Goal: Information Seeking & Learning: Find specific fact

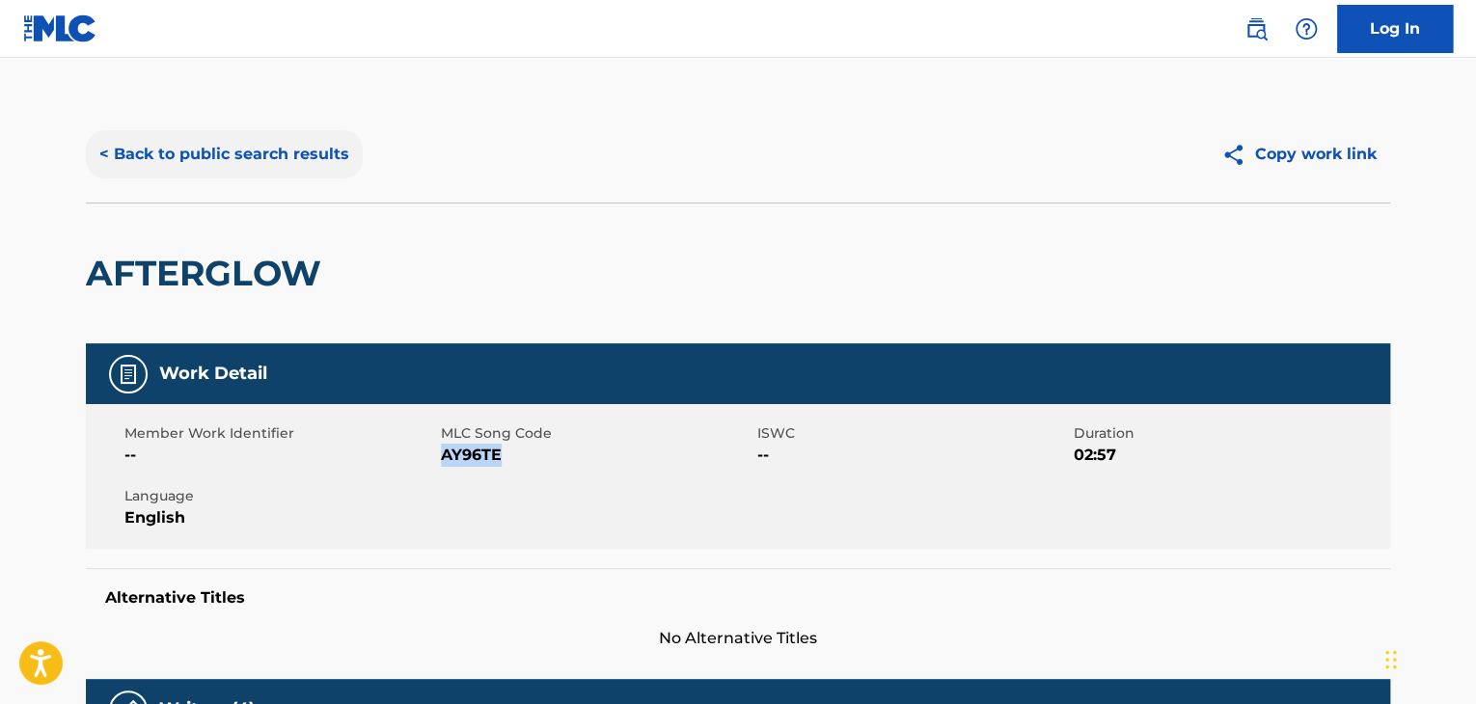
click at [299, 155] on button "< Back to public search results" at bounding box center [224, 154] width 277 height 48
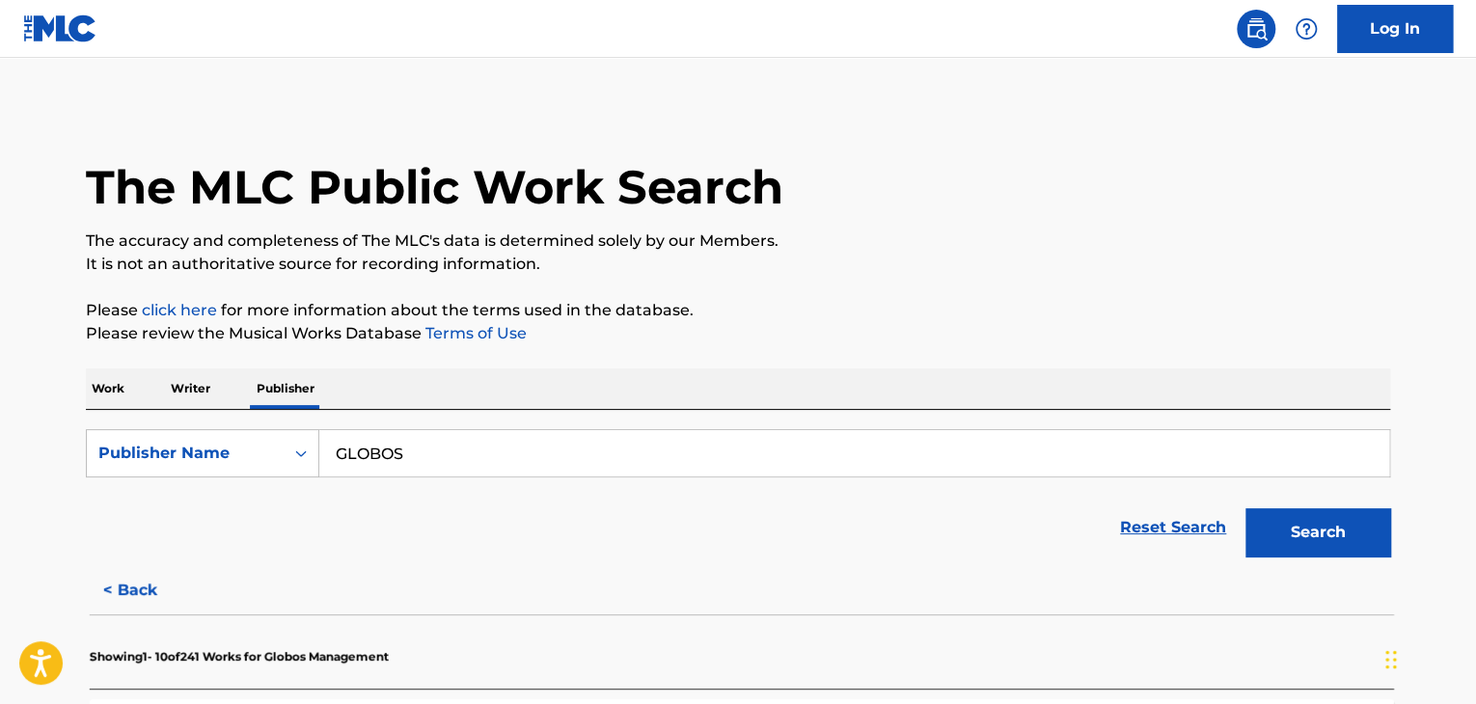
scroll to position [23, 0]
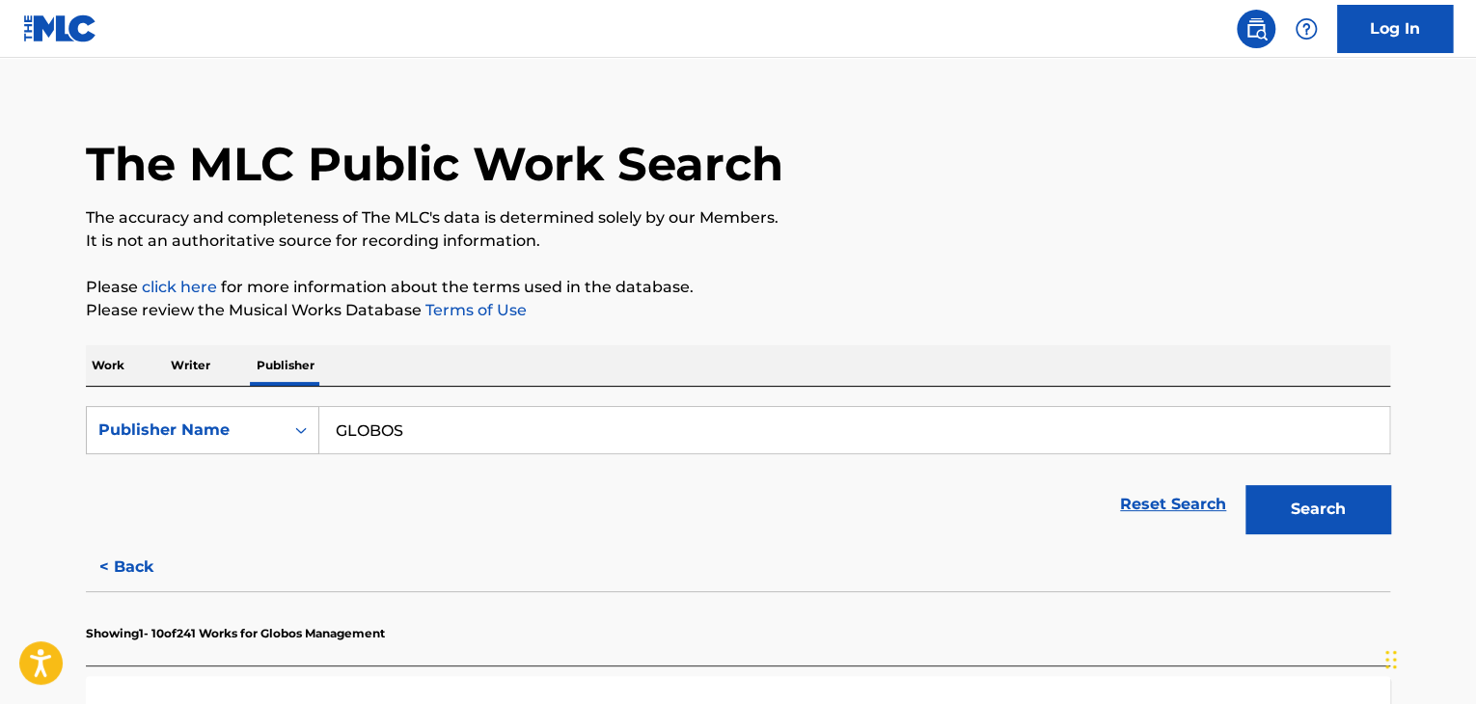
click at [103, 366] on p "Work" at bounding box center [108, 365] width 44 height 41
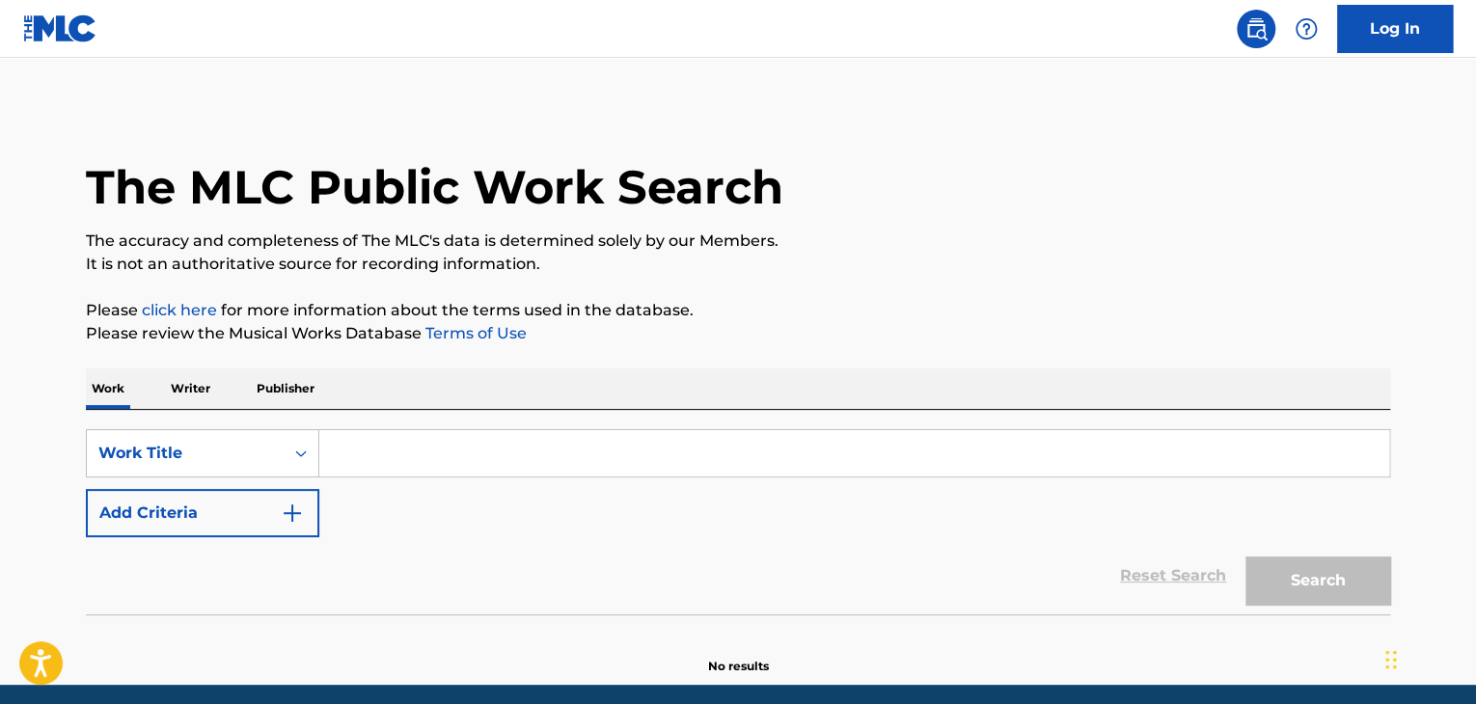
click at [479, 456] on input "Search Form" at bounding box center [854, 453] width 1070 height 46
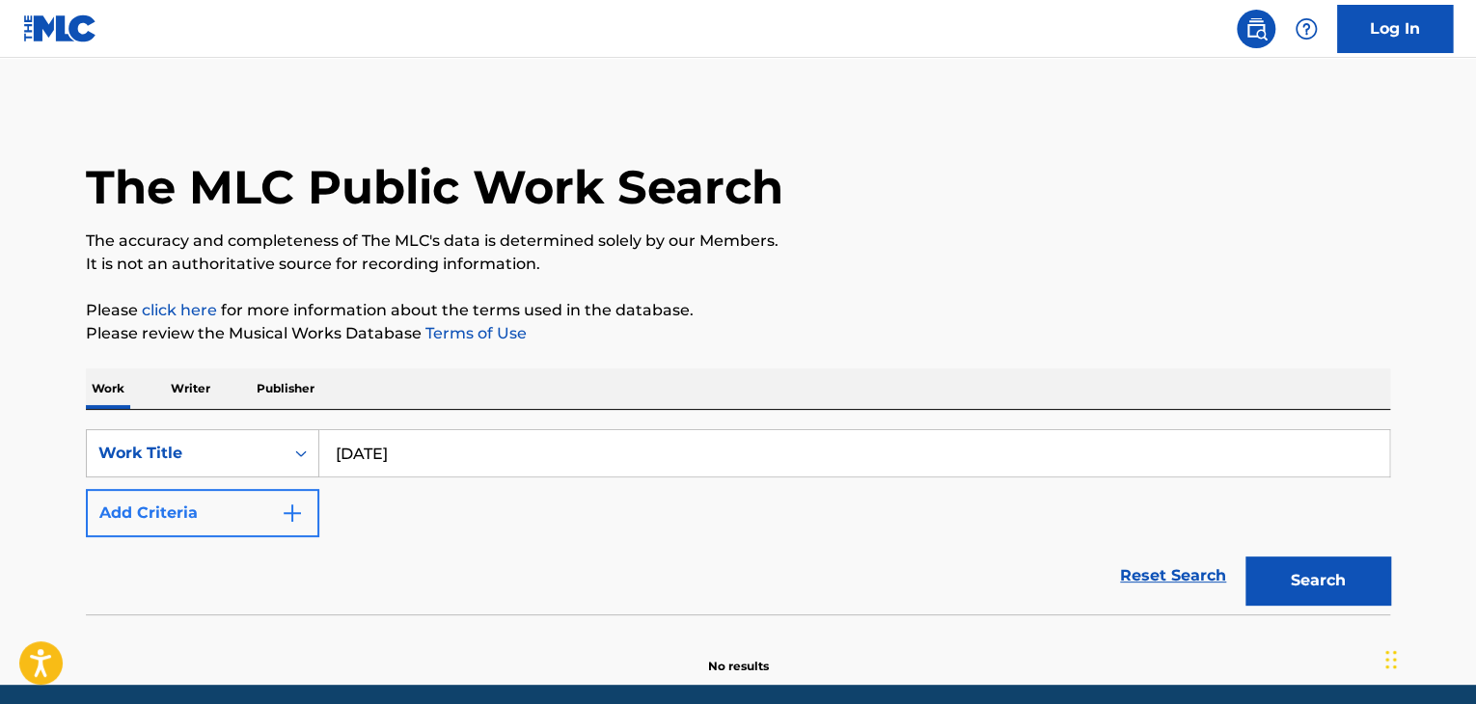
type input "[DATE]"
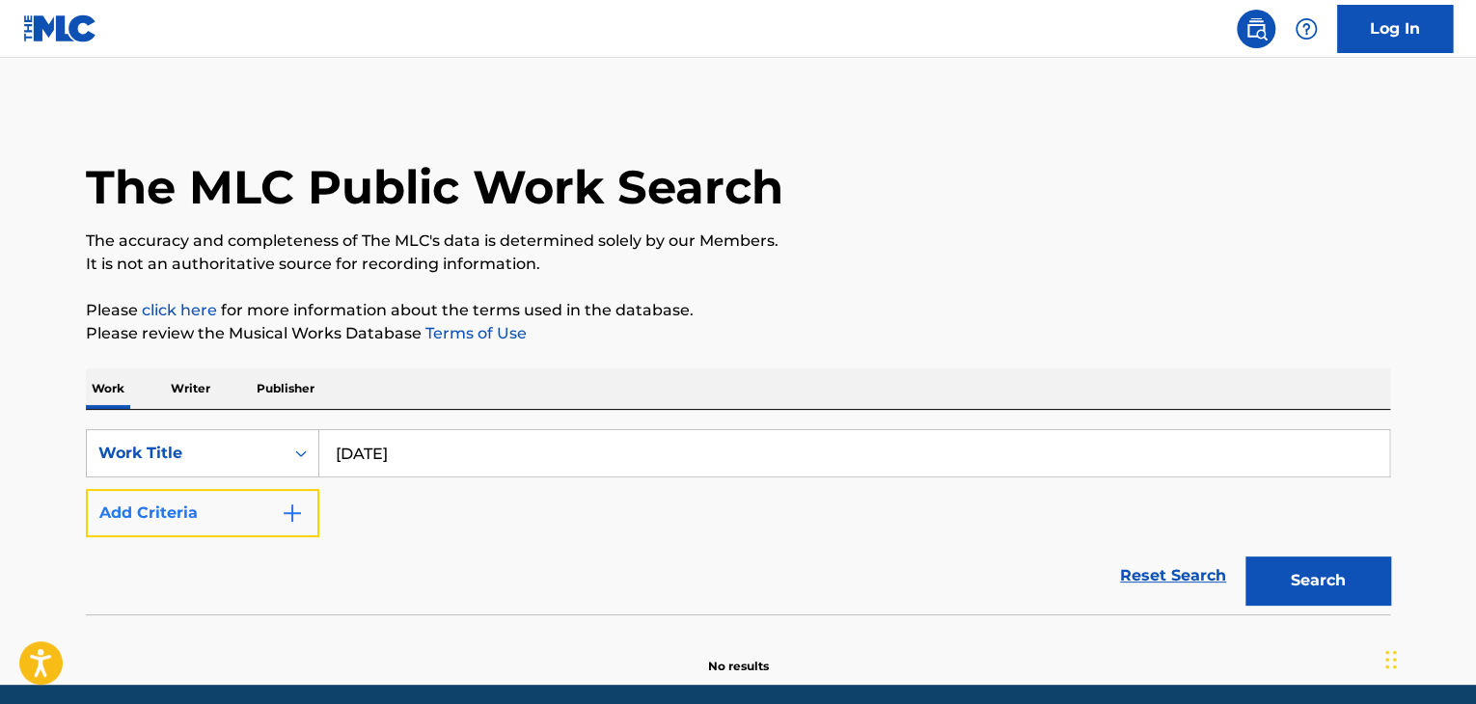
click at [283, 511] on img "Search Form" at bounding box center [292, 513] width 23 height 23
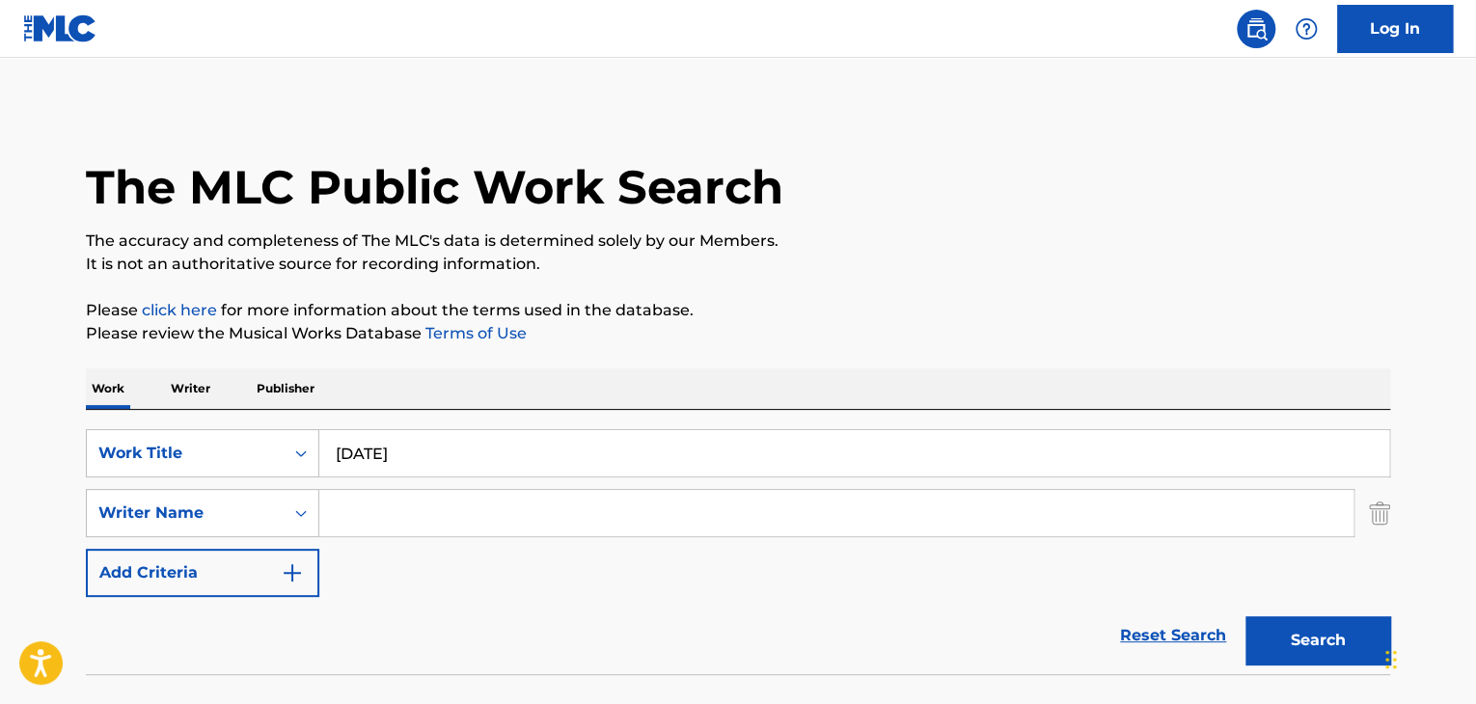
click at [413, 518] on input "Search Form" at bounding box center [836, 513] width 1034 height 46
type input "[PERSON_NAME]"
click at [1246, 617] on button "Search" at bounding box center [1318, 641] width 145 height 48
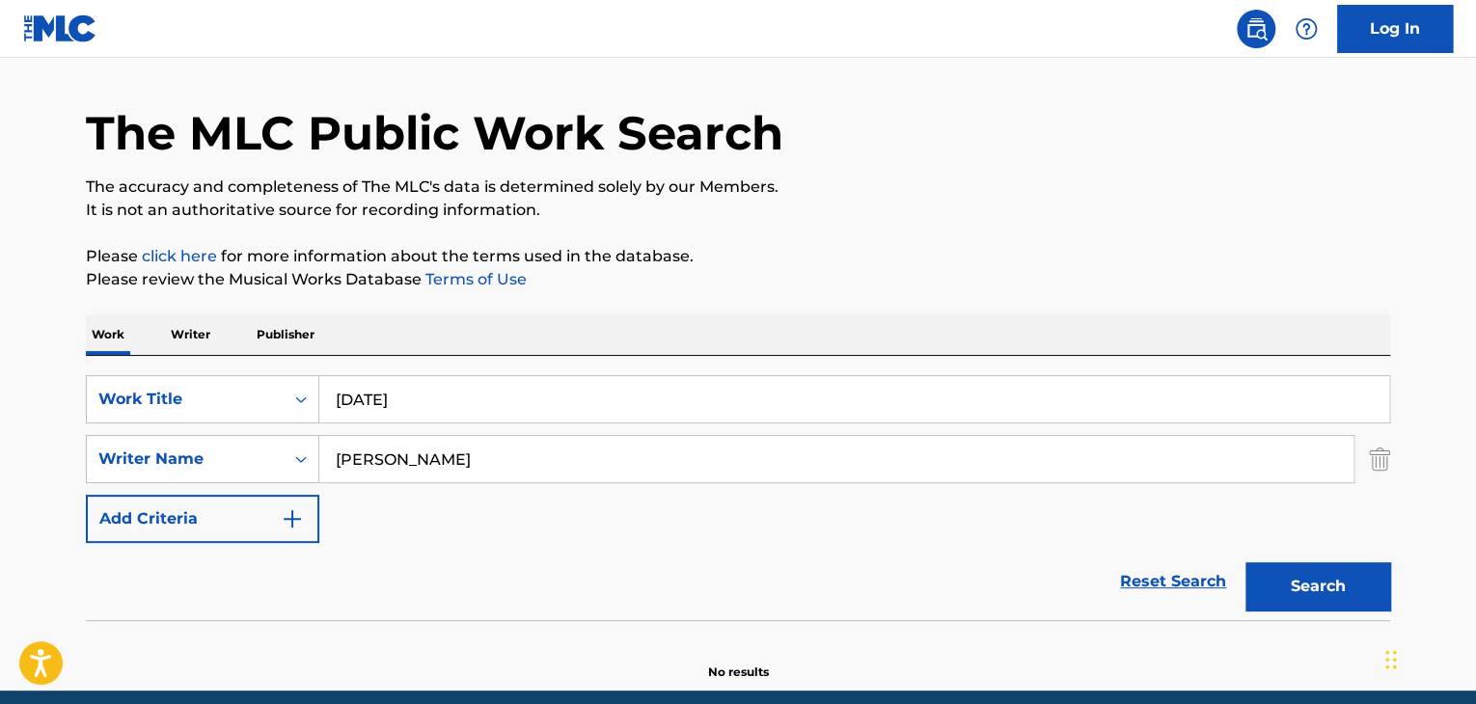
scroll to position [133, 0]
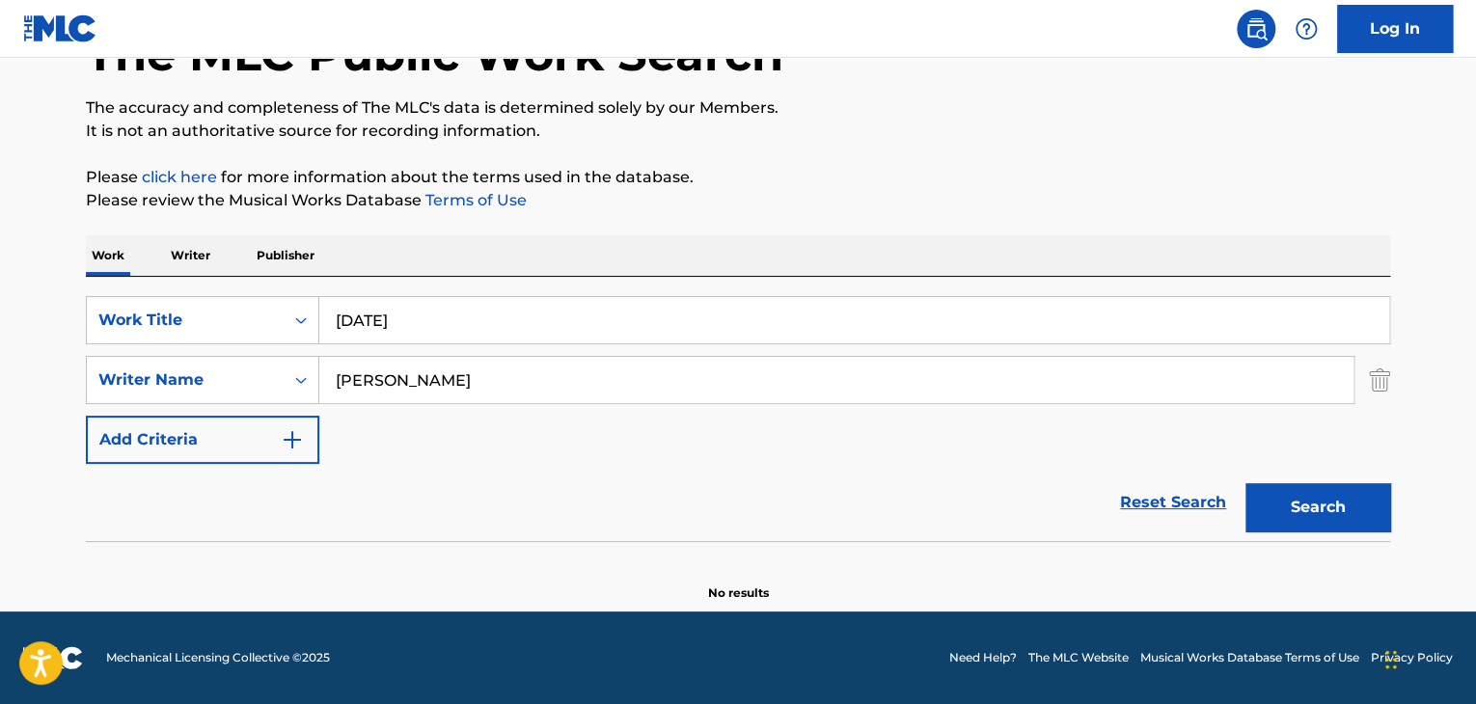
click at [538, 306] on input "[DATE]" at bounding box center [854, 320] width 1070 height 46
paste input "Universal Balance"
click at [805, 317] on input "Universal Balance" at bounding box center [854, 320] width 1070 height 46
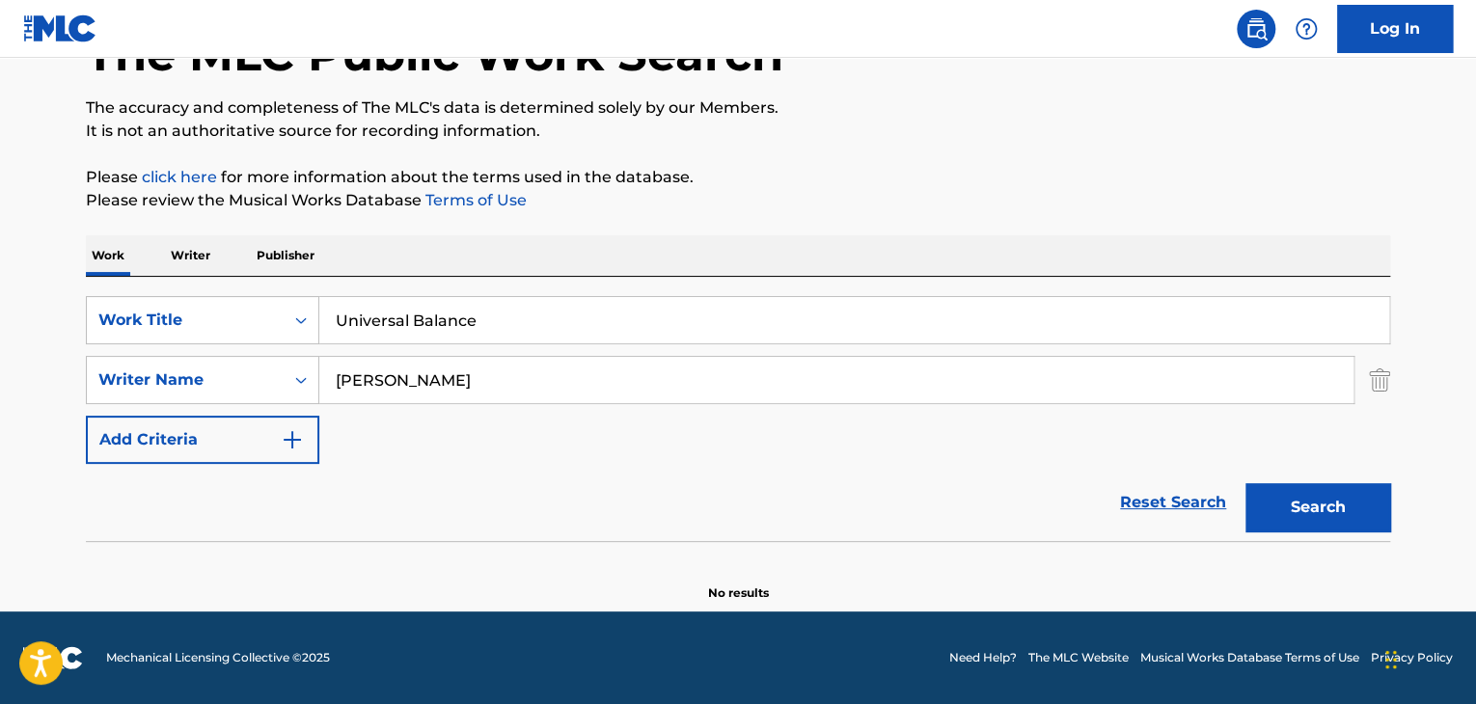
paste input "Gateway Glitter"
click at [805, 317] on input "Universal Gateway Glitter" at bounding box center [854, 320] width 1070 height 46
paste input "Search Form"
type input "Gateway Glitter"
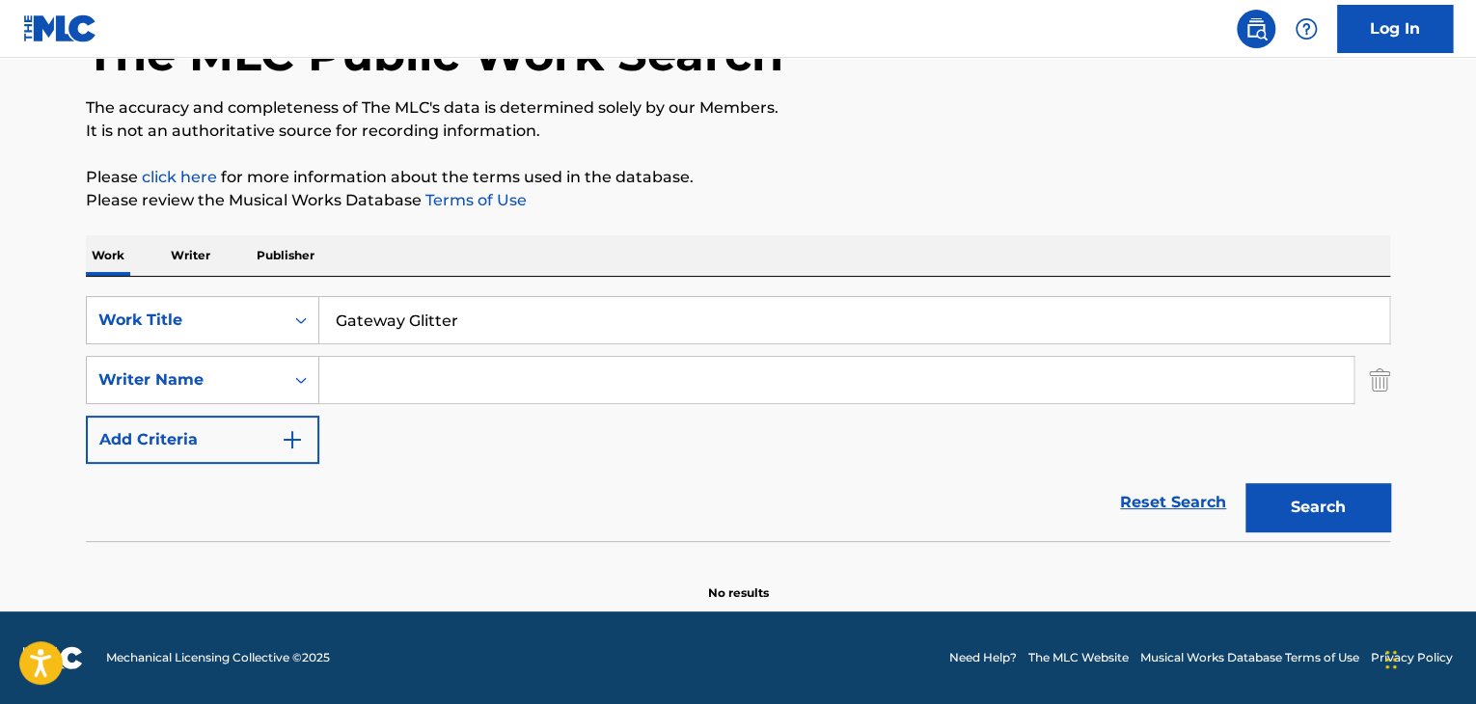
click at [1246, 483] on button "Search" at bounding box center [1318, 507] width 145 height 48
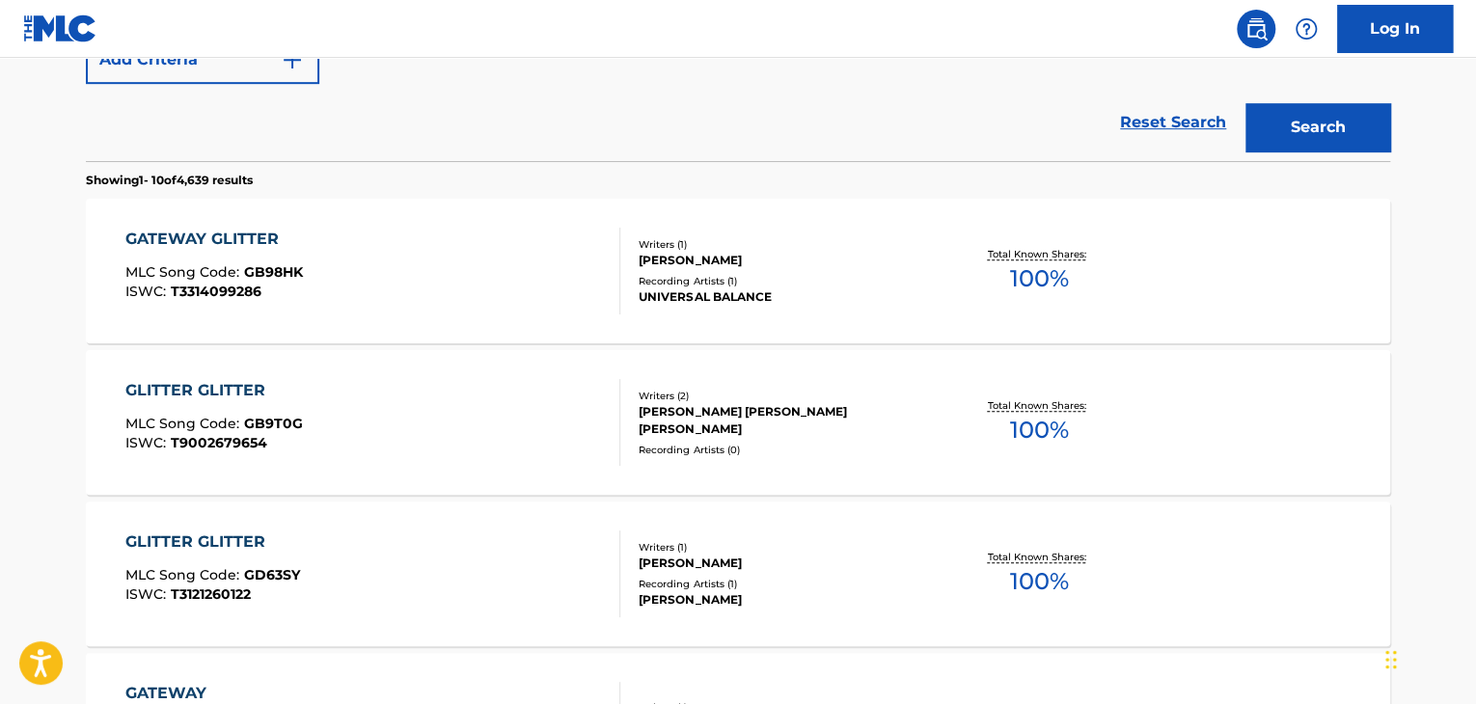
scroll to position [519, 0]
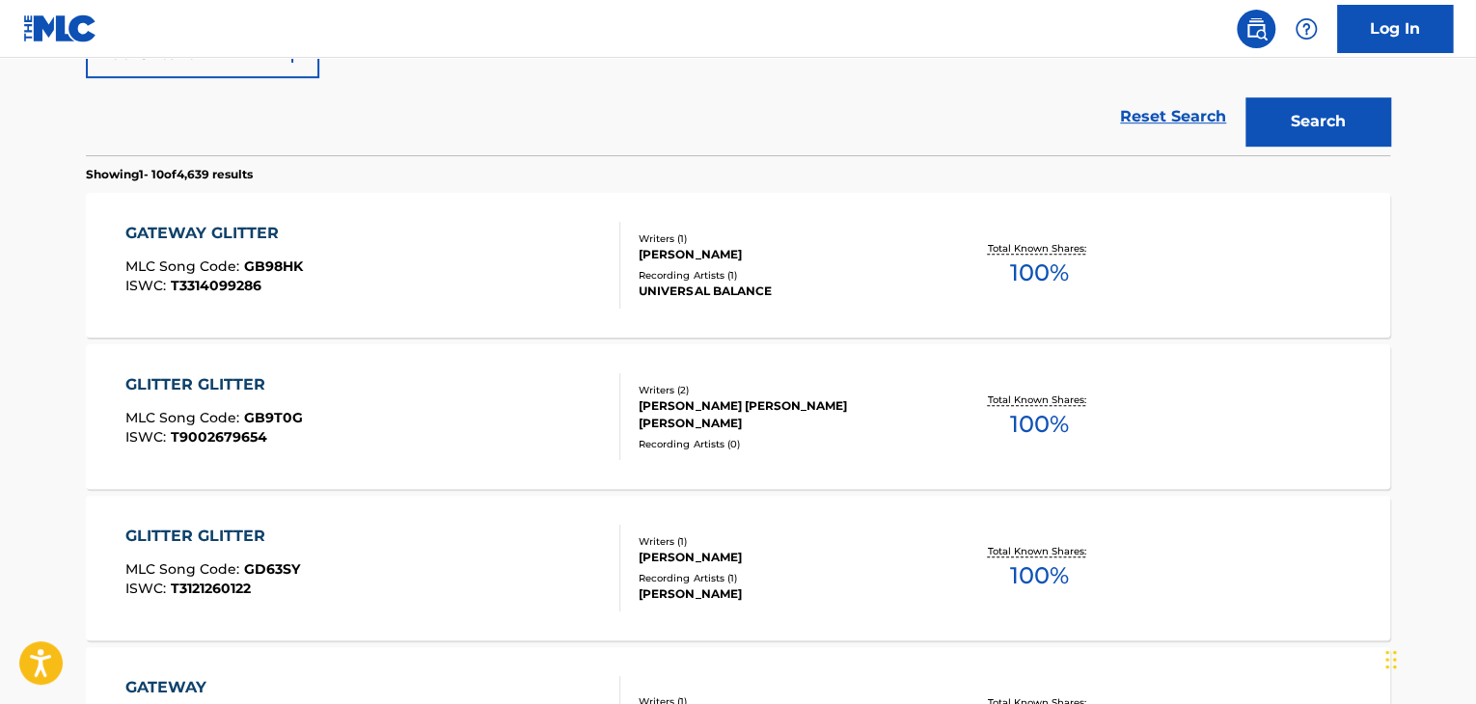
click at [262, 225] on div "GATEWAY GLITTER" at bounding box center [214, 233] width 178 height 23
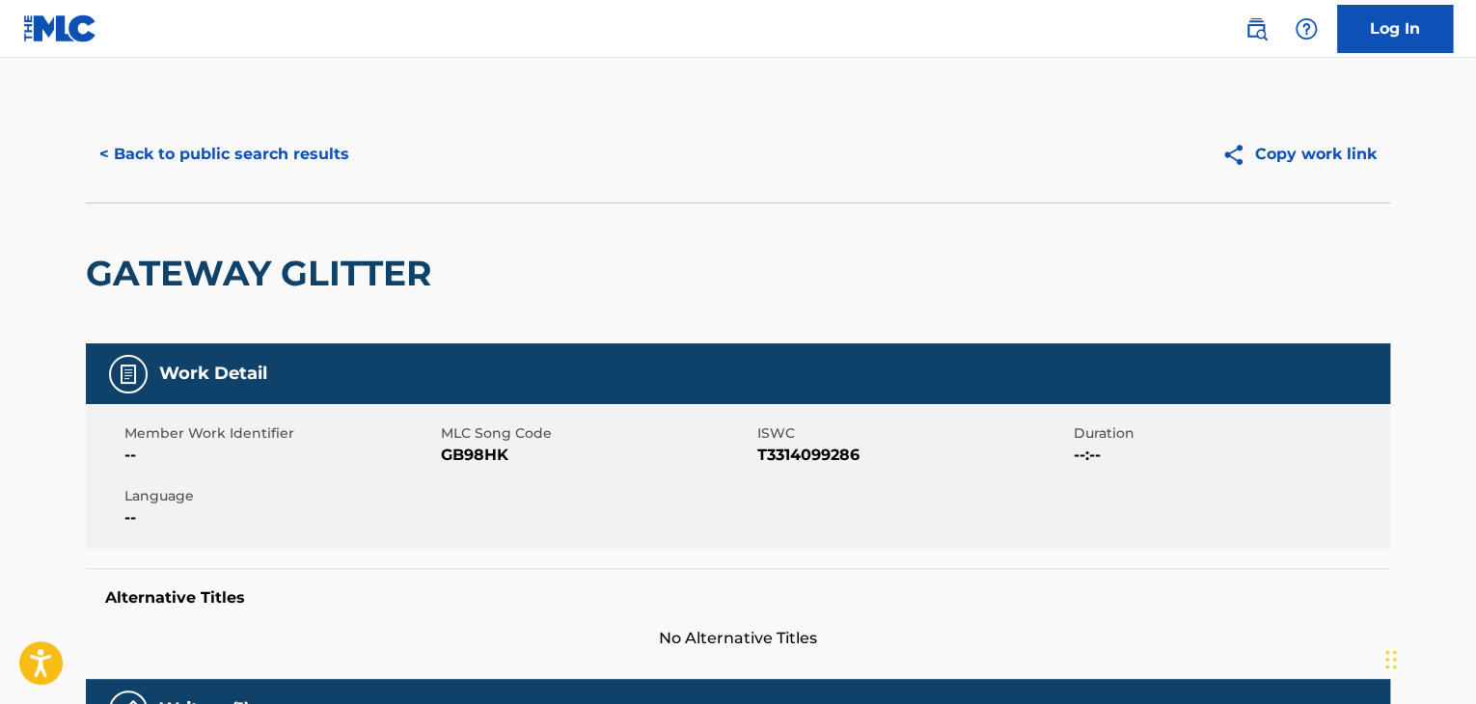
click at [473, 460] on span "GB98HK" at bounding box center [597, 455] width 312 height 23
copy span "GB98HK"
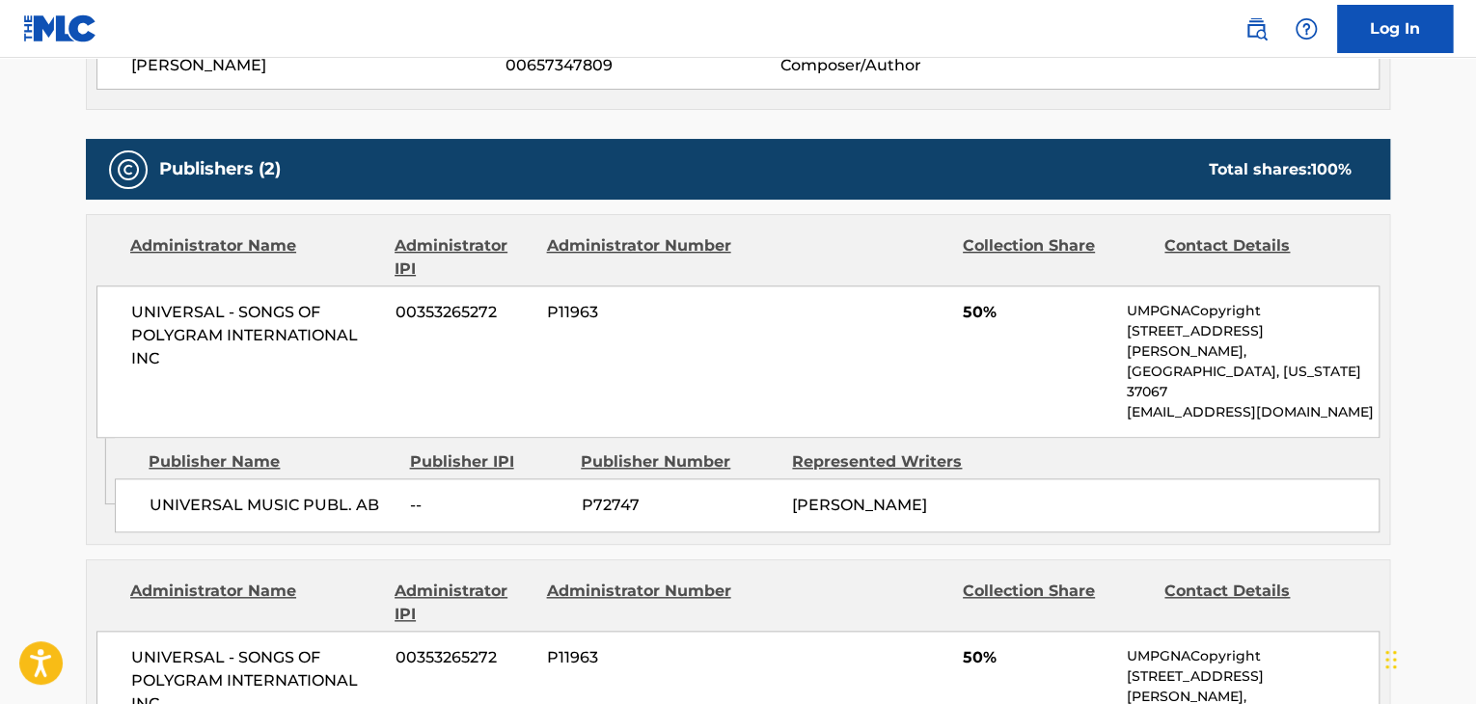
scroll to position [772, 0]
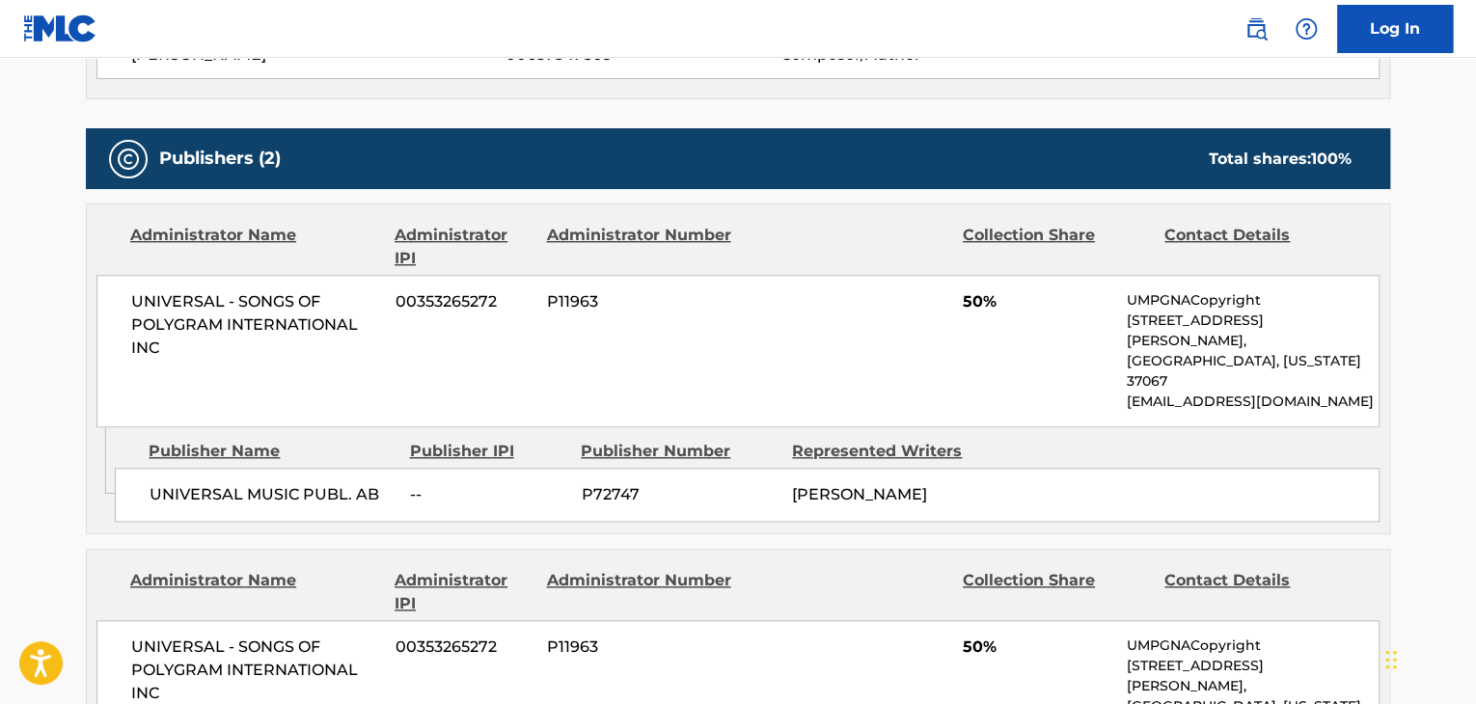
click at [289, 483] on span "UNIVERSAL MUSIC PUBL. AB" at bounding box center [273, 494] width 246 height 23
copy div "UNIVERSAL MUSIC PUBL. AB"
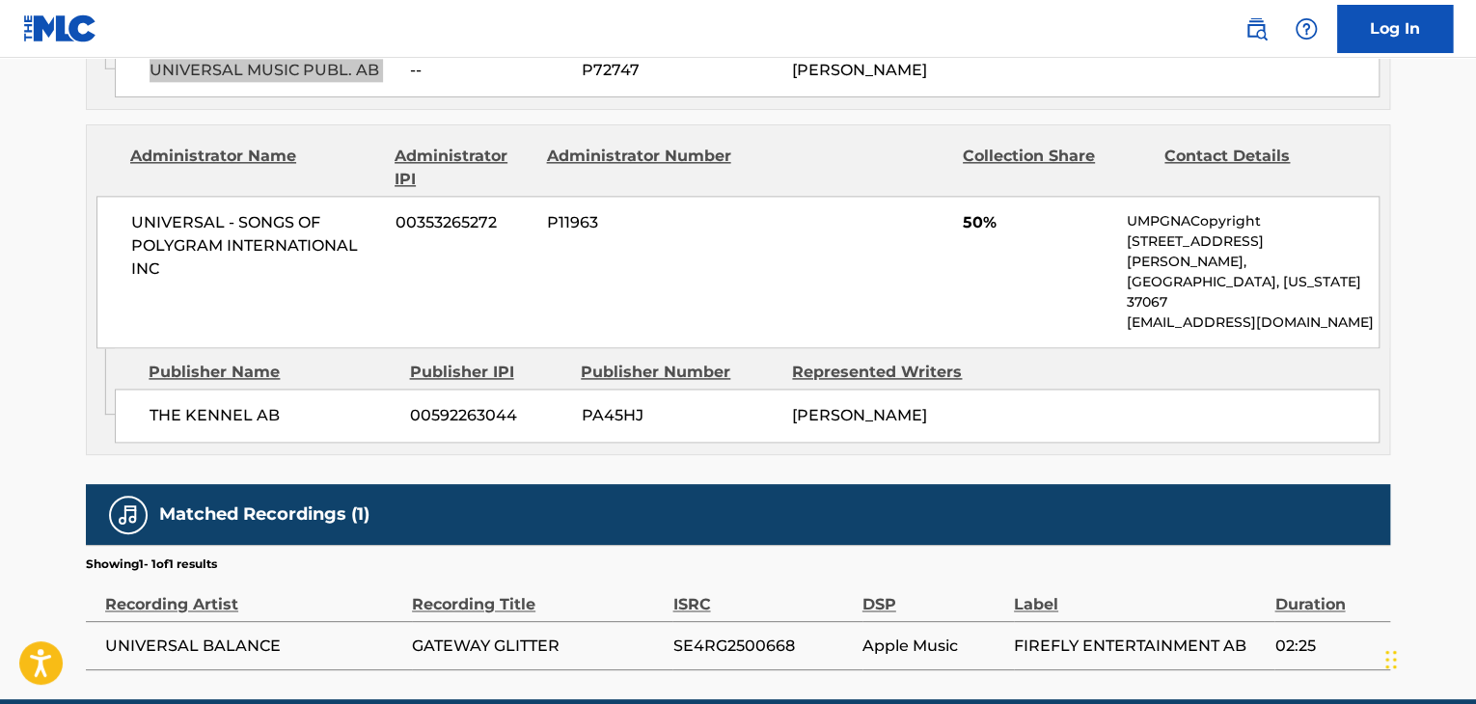
scroll to position [1200, 0]
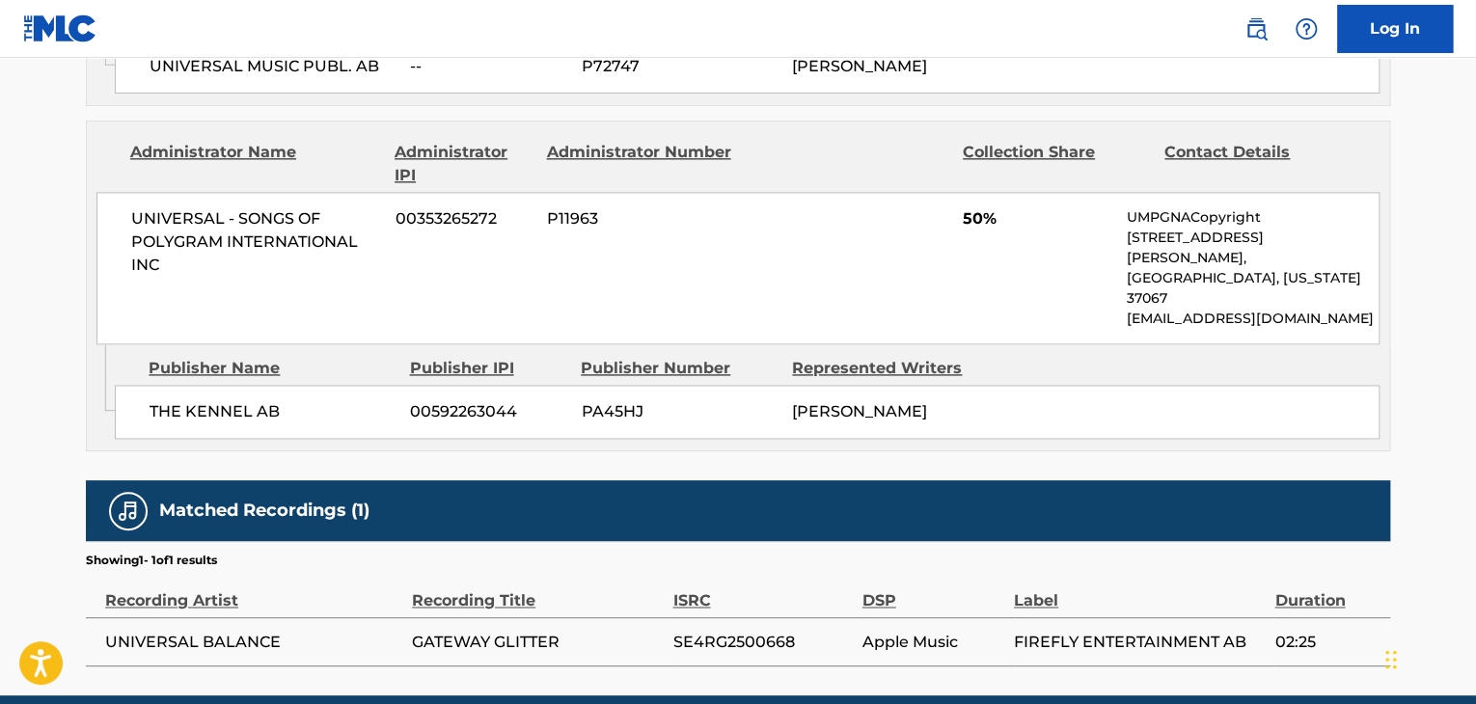
click at [214, 400] on span "THE KENNEL AB" at bounding box center [273, 411] width 246 height 23
copy div "THE KENNEL AB"
